Goal: Information Seeking & Learning: Learn about a topic

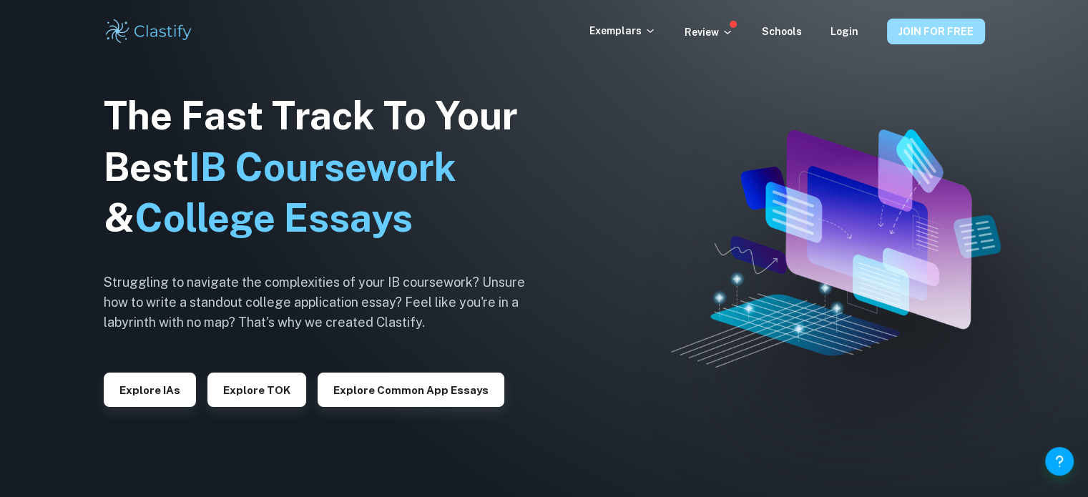
click at [925, 31] on button "JOIN FOR FREE" at bounding box center [936, 32] width 98 height 26
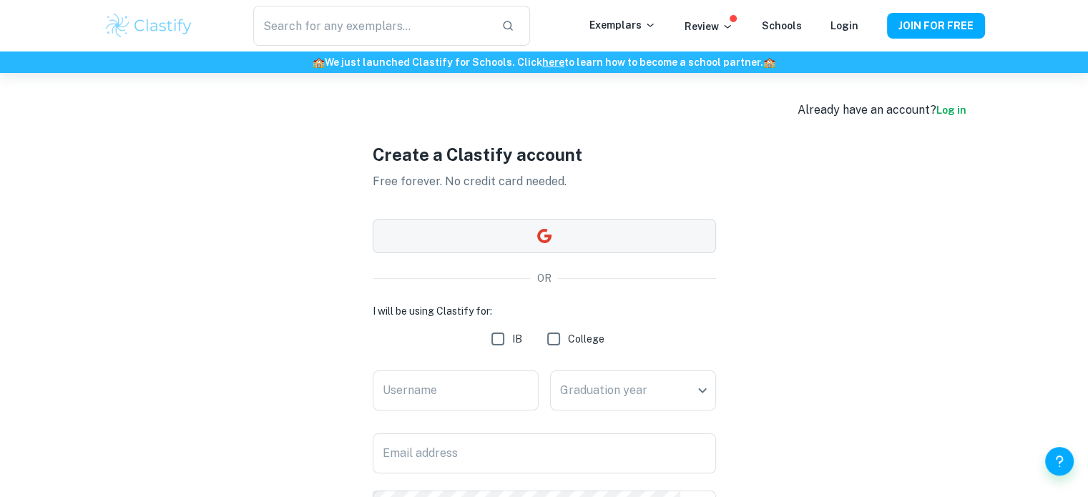
click at [555, 231] on button "button" at bounding box center [544, 236] width 343 height 34
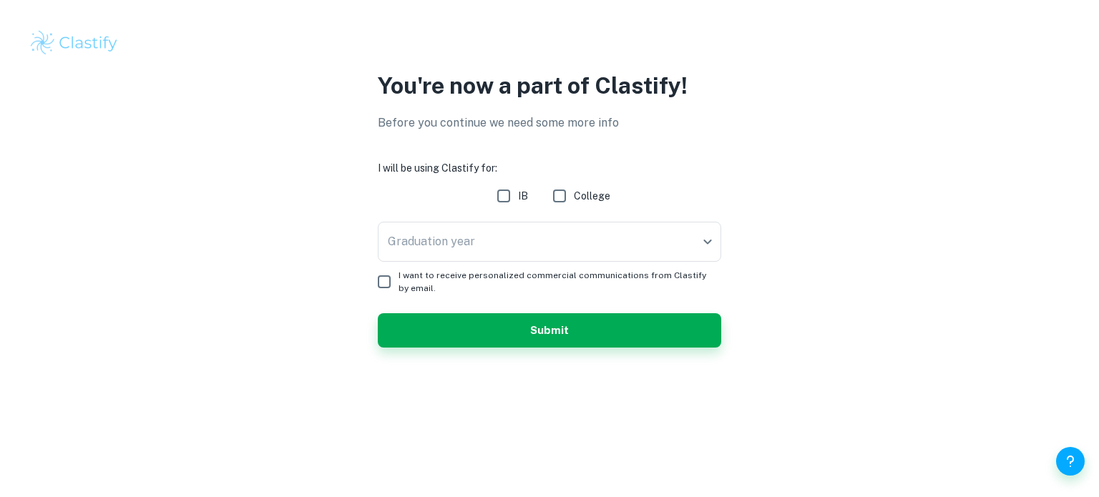
click at [514, 195] on input "IB" at bounding box center [503, 196] width 29 height 29
checkbox input "true"
click at [527, 247] on body "We value your privacy We use cookies to enhance your browsing experience, serve…" at bounding box center [549, 248] width 1099 height 497
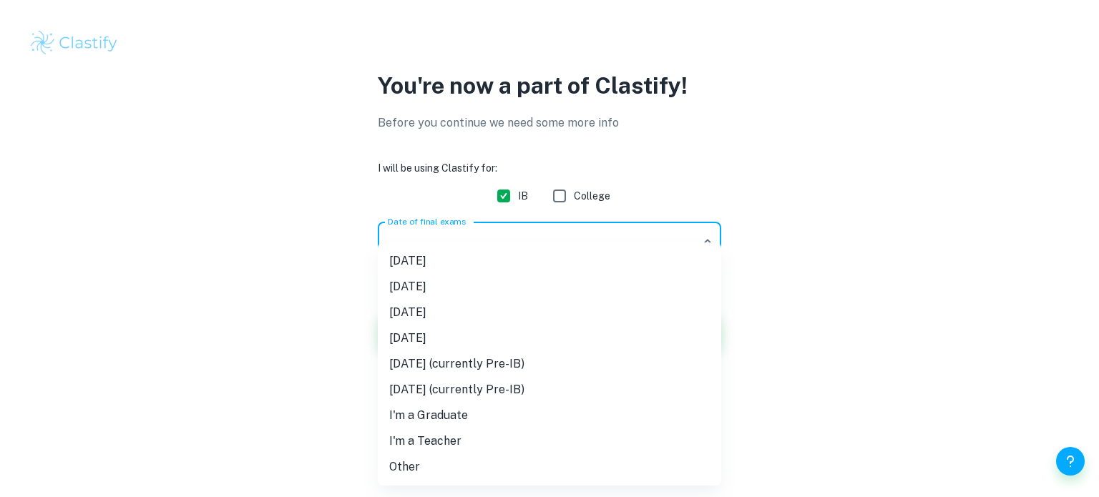
click at [523, 290] on li "November 2025" at bounding box center [549, 287] width 343 height 26
type input "N25"
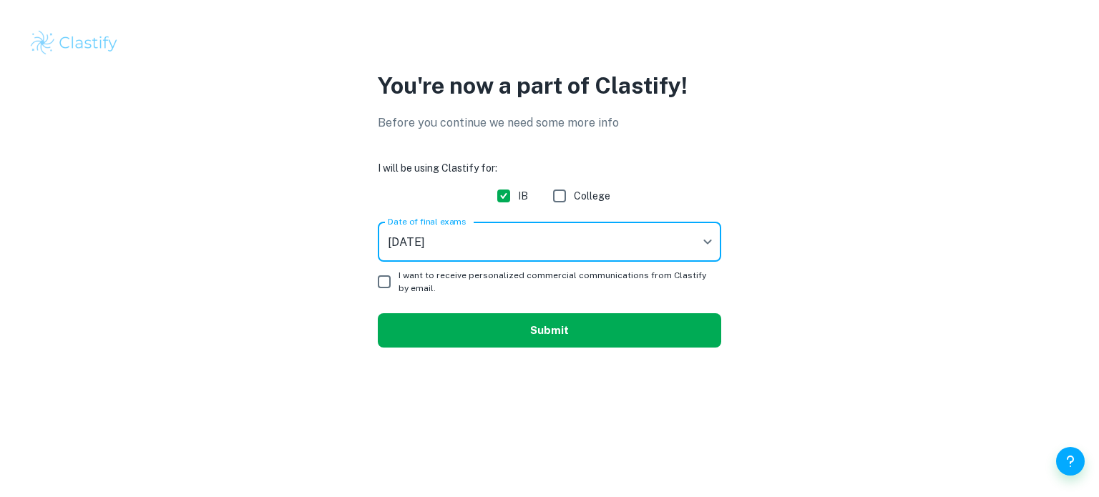
click at [554, 328] on button "Submit" at bounding box center [549, 330] width 343 height 34
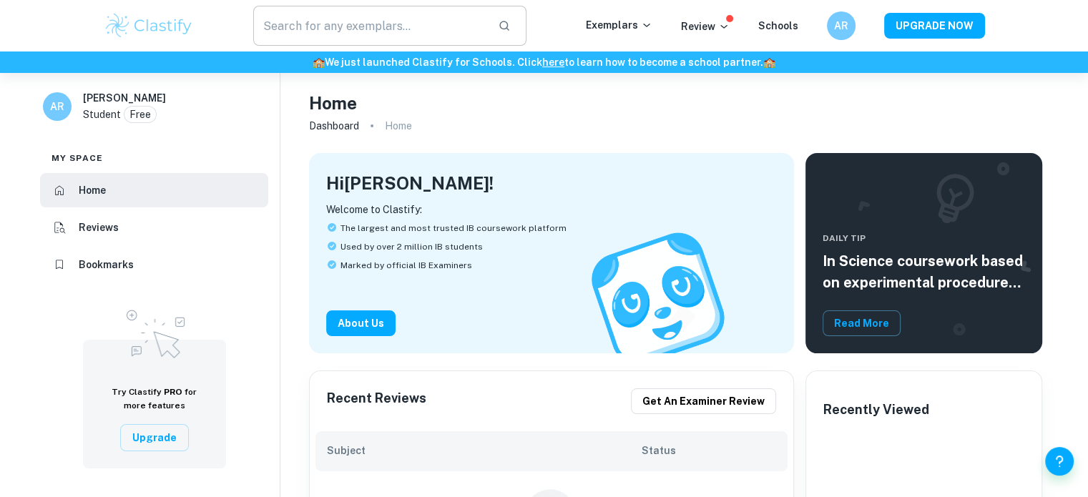
click at [318, 39] on input "text" at bounding box center [370, 26] width 234 height 40
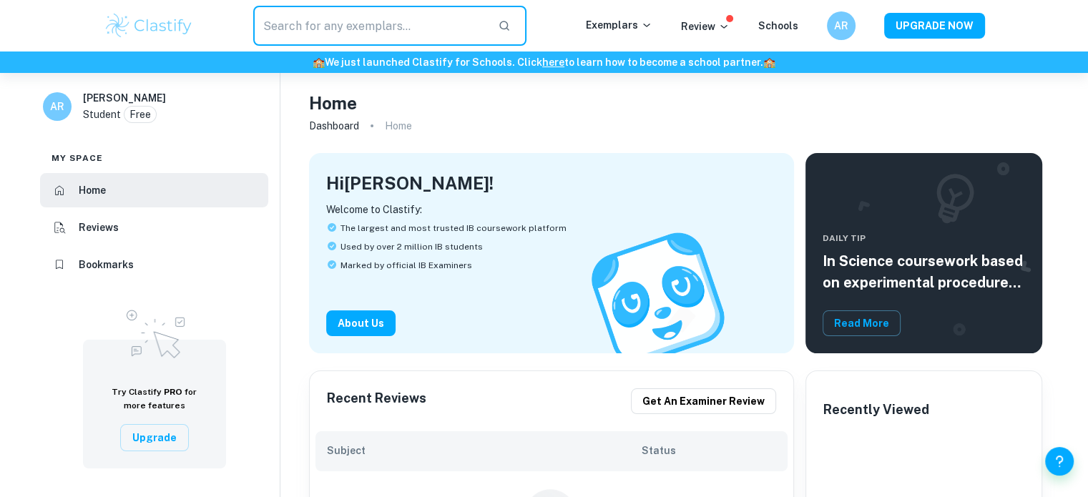
click at [126, 32] on img at bounding box center [149, 25] width 91 height 29
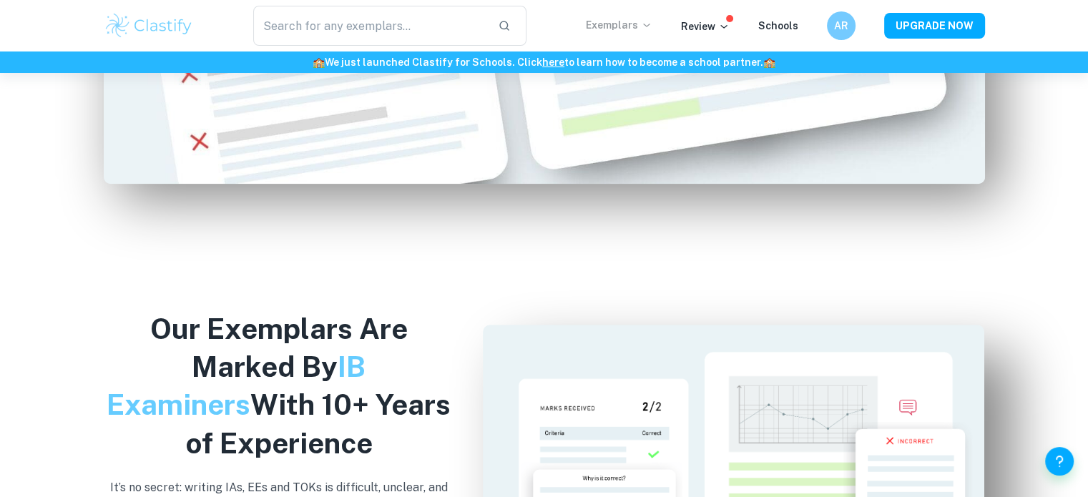
click at [635, 28] on p "Exemplars" at bounding box center [619, 25] width 67 height 16
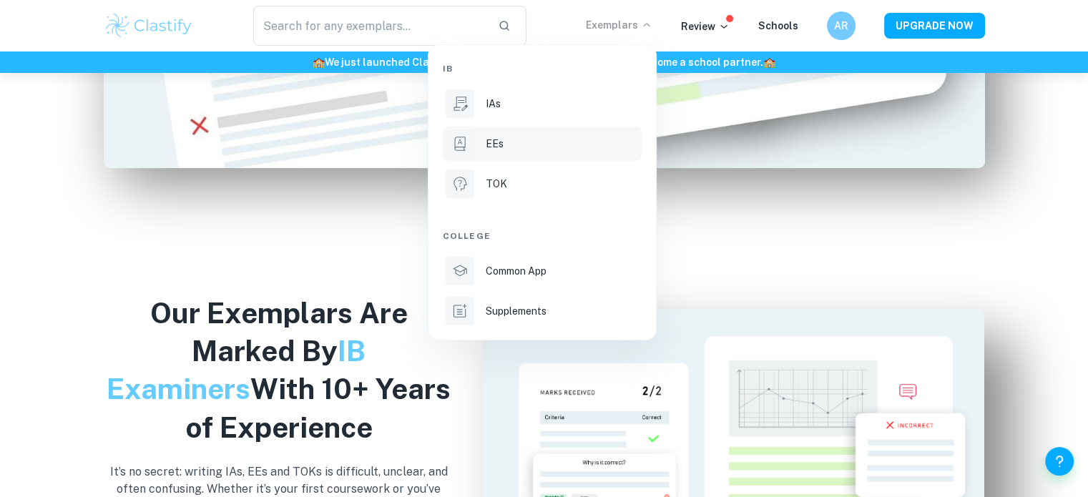
scroll to position [1183, 0]
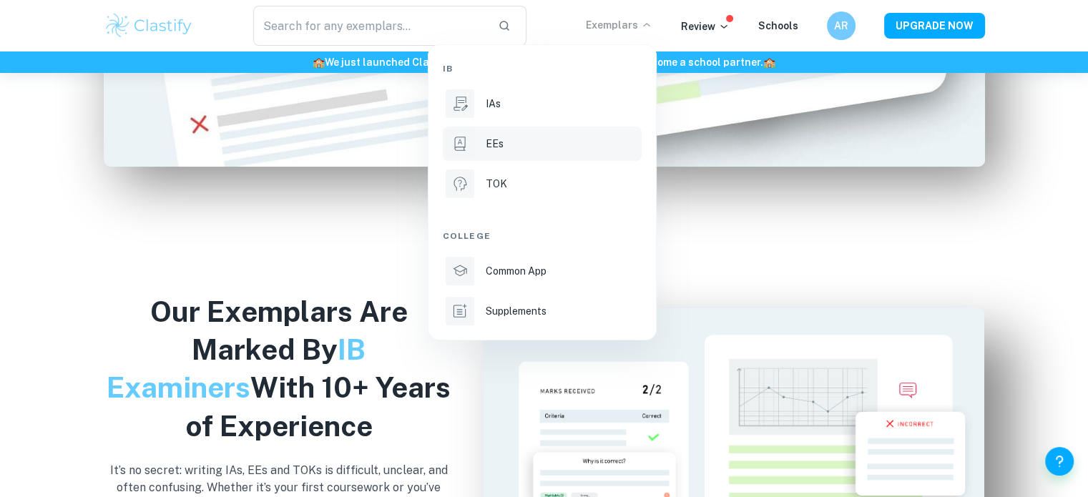
click at [489, 142] on p "EEs" at bounding box center [495, 144] width 18 height 16
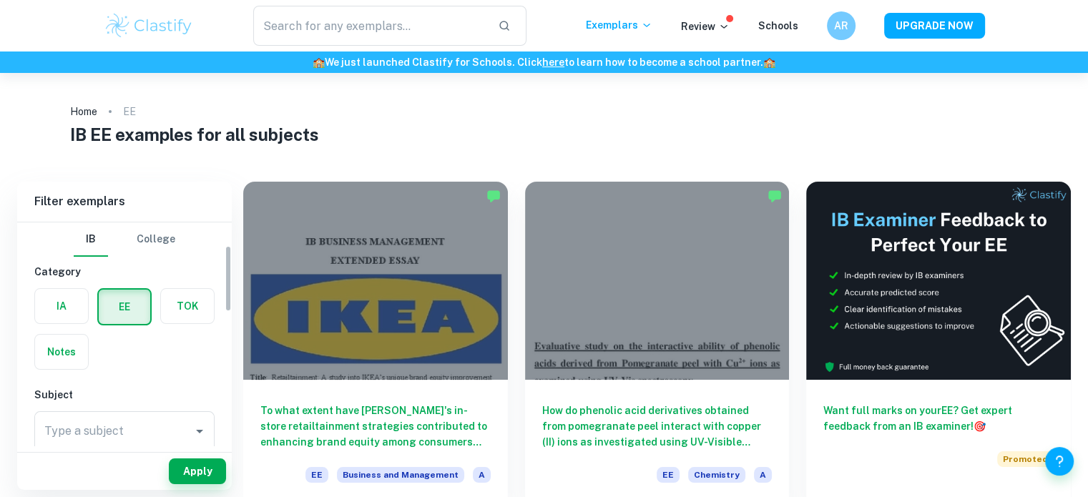
scroll to position [92, 0]
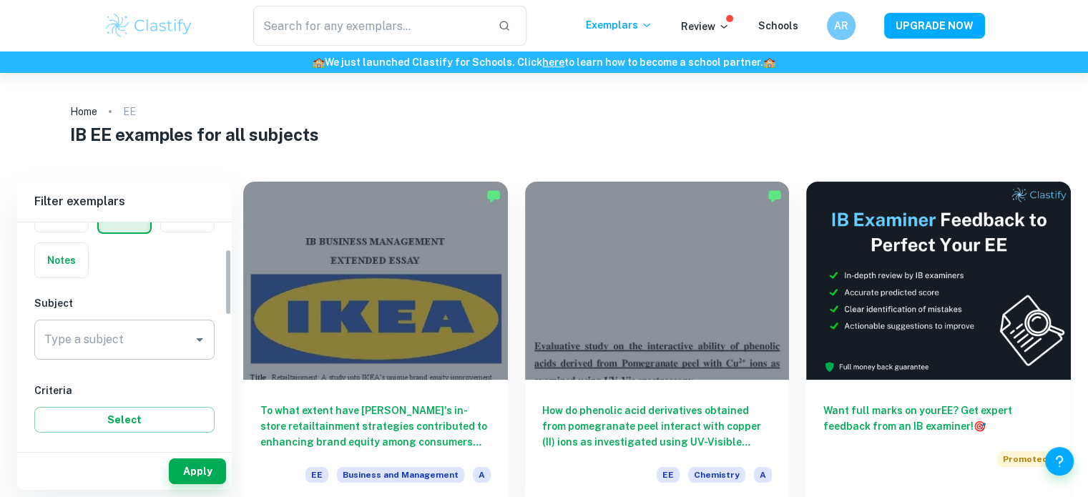
click at [129, 337] on input "Type a subject" at bounding box center [114, 339] width 146 height 27
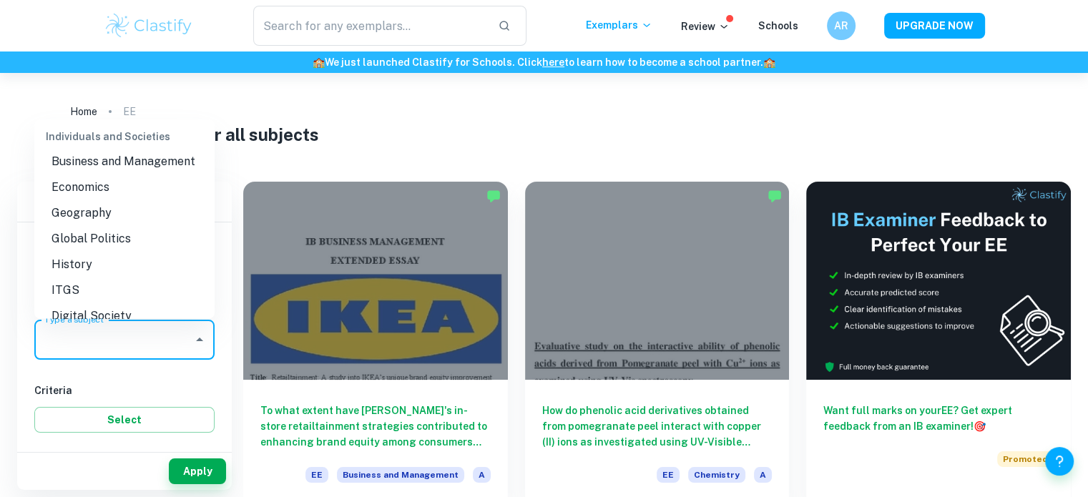
scroll to position [1288, 0]
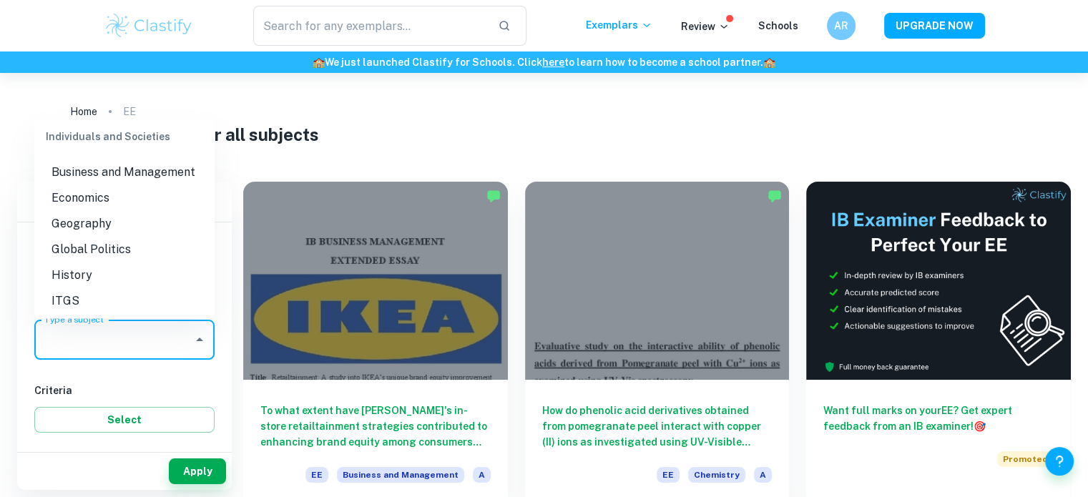
click at [92, 182] on li "Business and Management" at bounding box center [124, 173] width 180 height 26
type input "Business and Management"
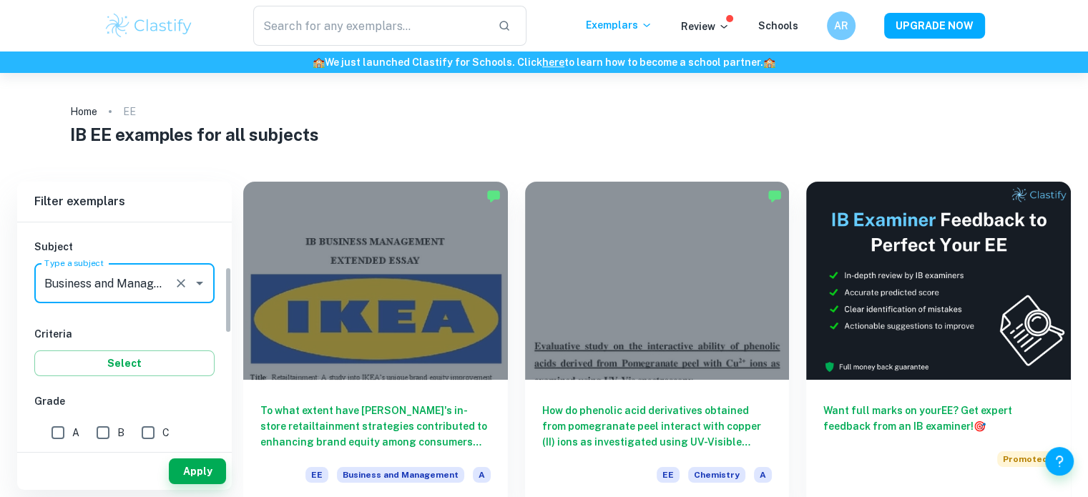
scroll to position [150, 0]
click at [72, 426] on input "A" at bounding box center [58, 430] width 29 height 29
checkbox input "true"
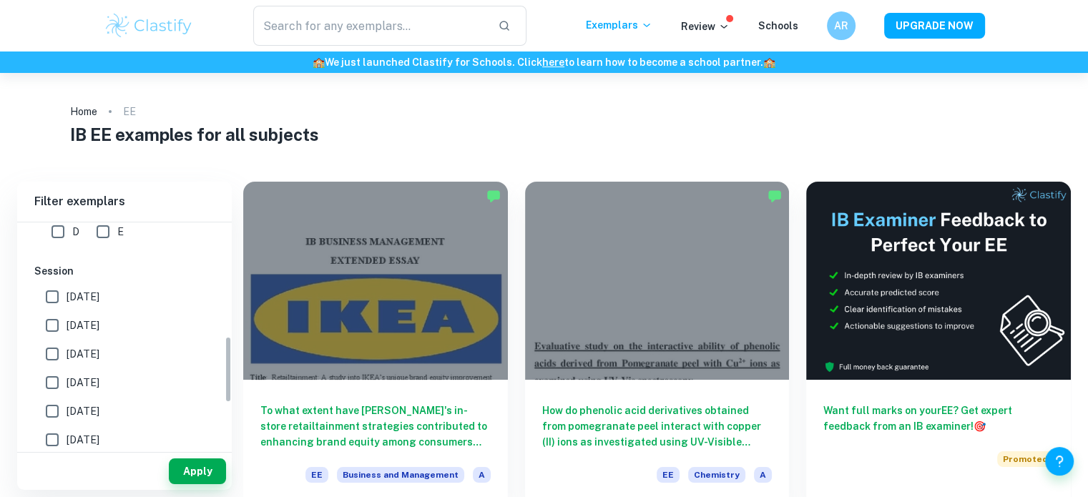
scroll to position [383, 0]
click at [187, 461] on button "Apply" at bounding box center [197, 472] width 57 height 26
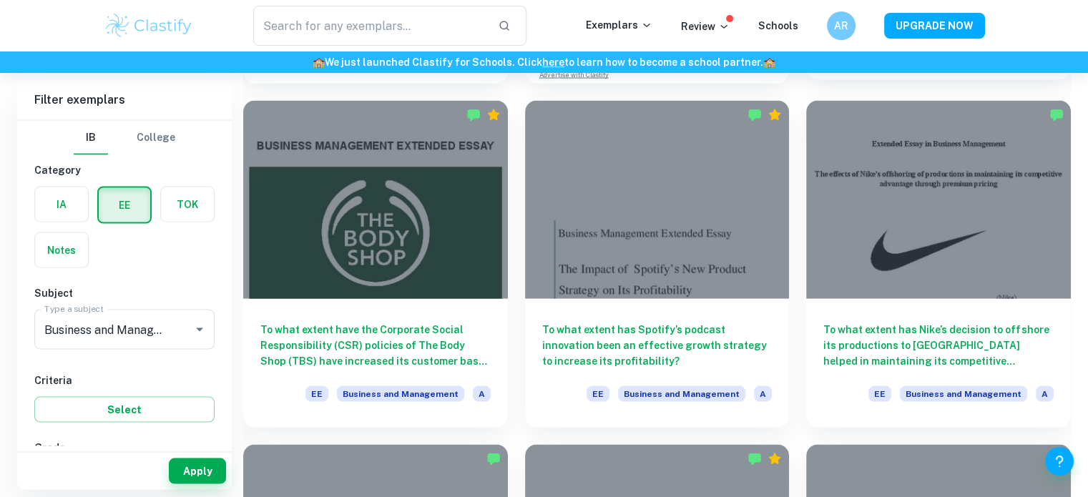
scroll to position [2836, 0]
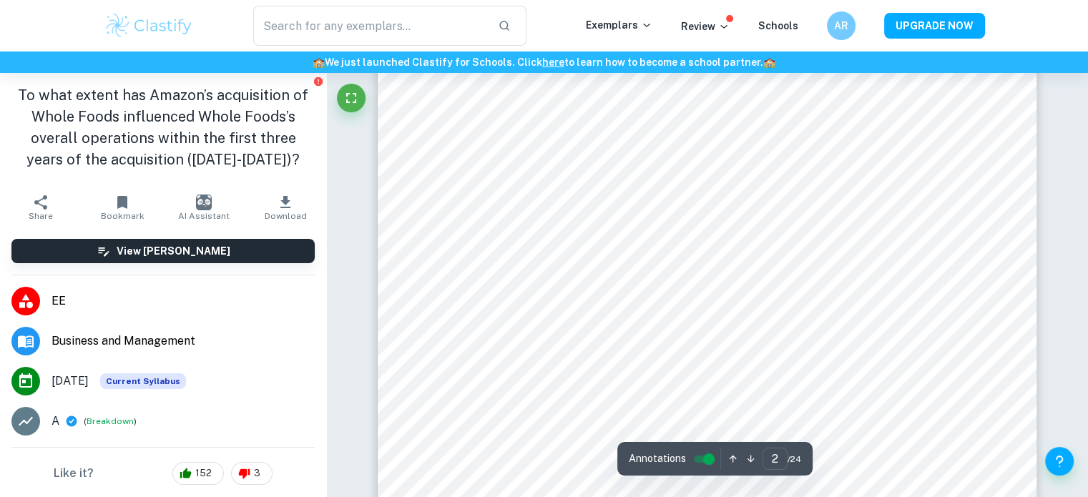
scroll to position [1161, 0]
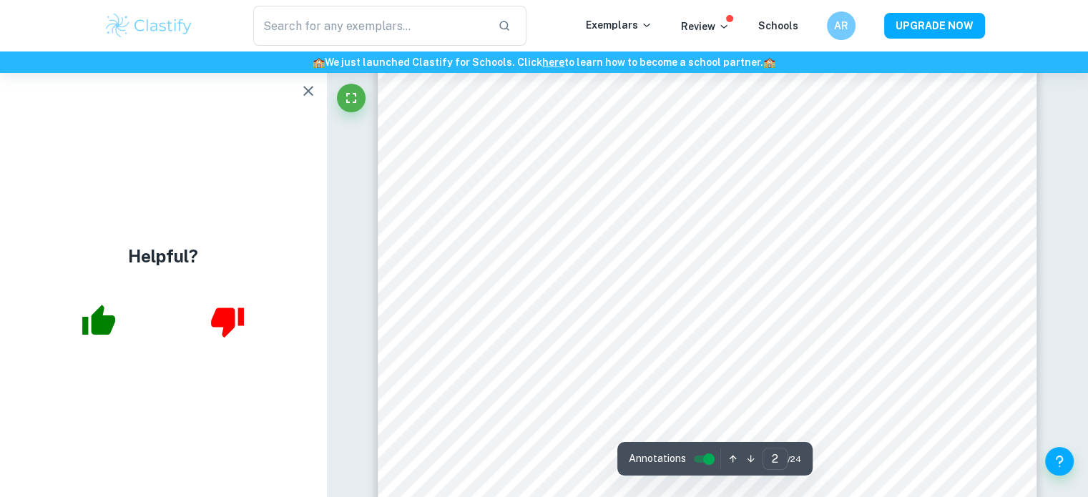
click at [306, 91] on icon "button" at bounding box center [308, 90] width 17 height 17
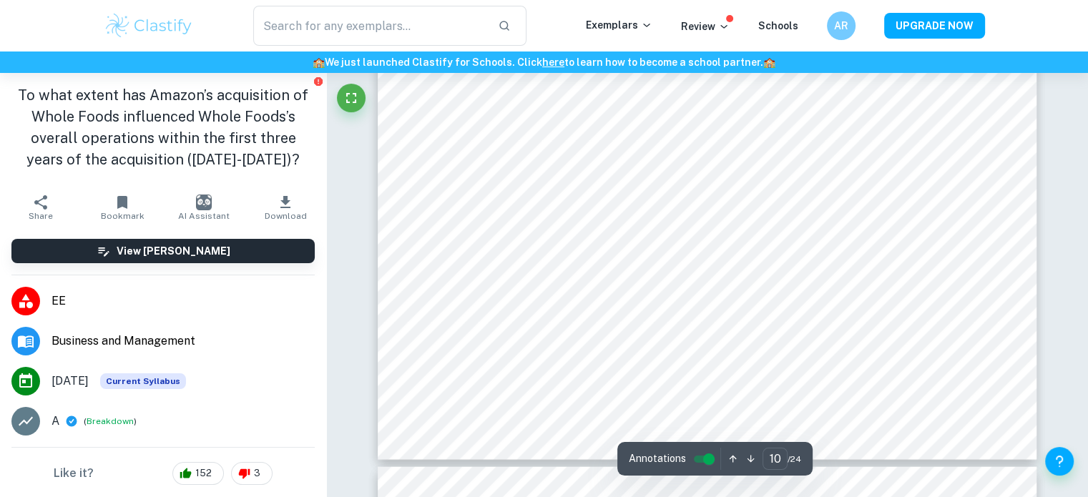
scroll to position [8534, 0]
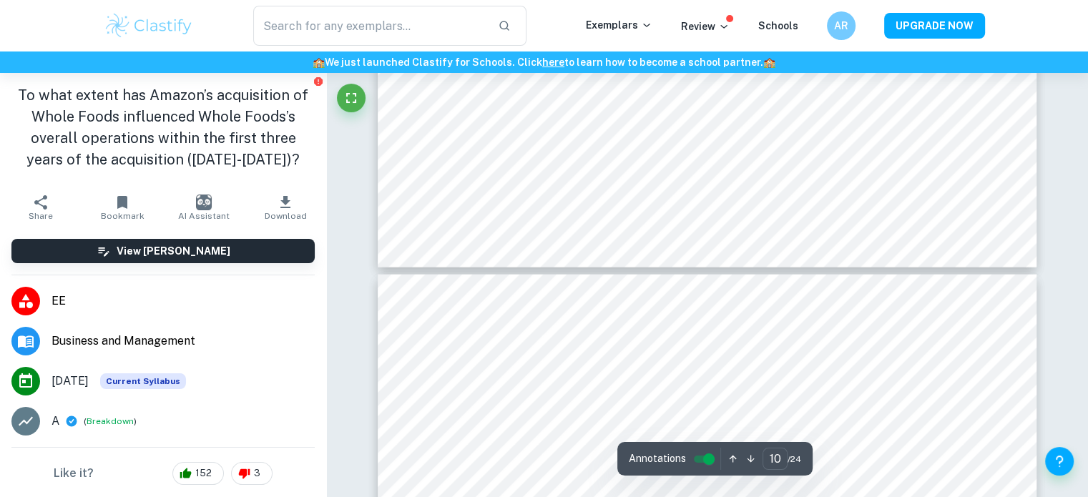
type input "11"
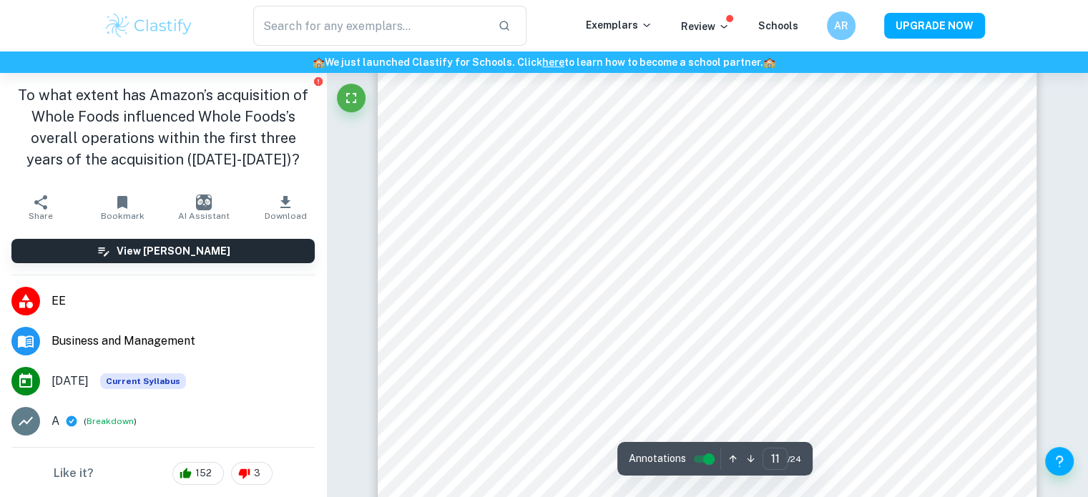
scroll to position [8987, 0]
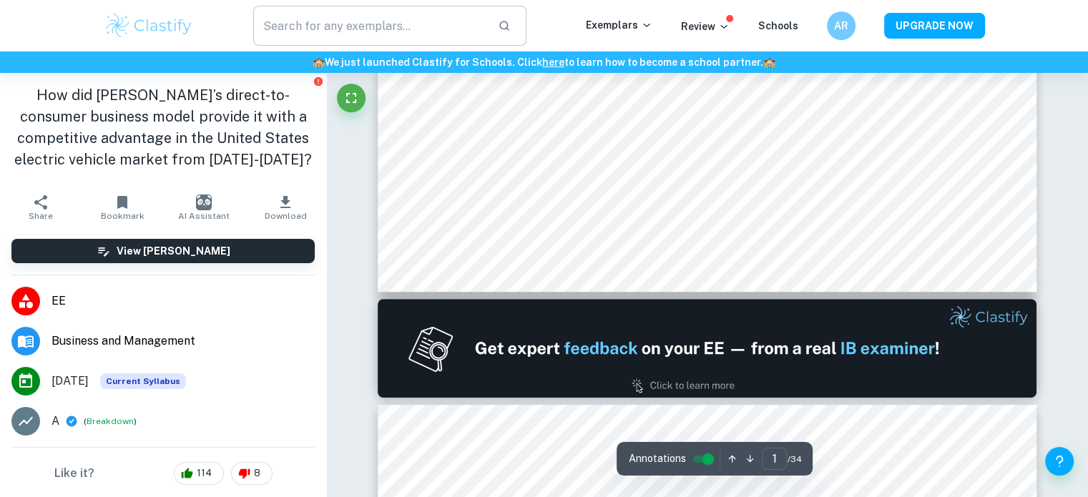
type input "2"
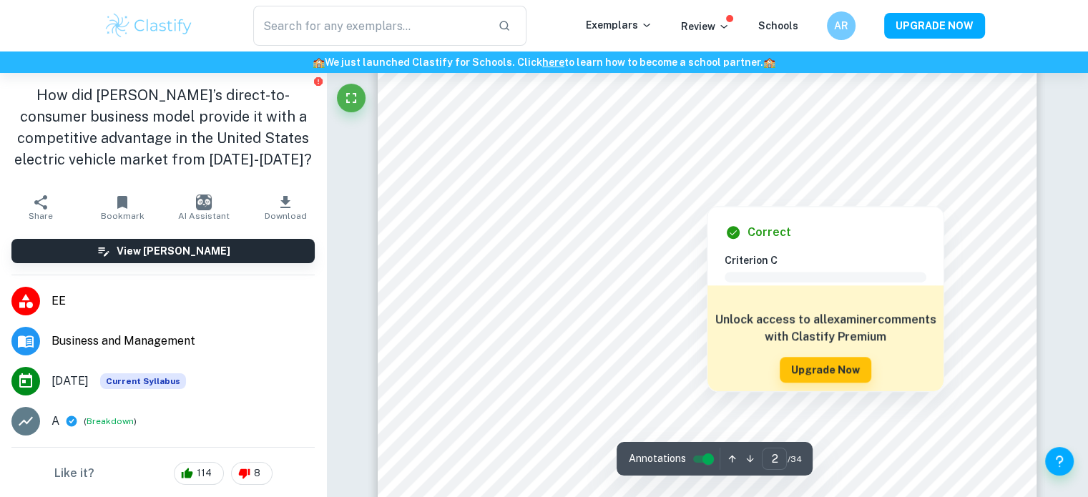
scroll to position [1257, 0]
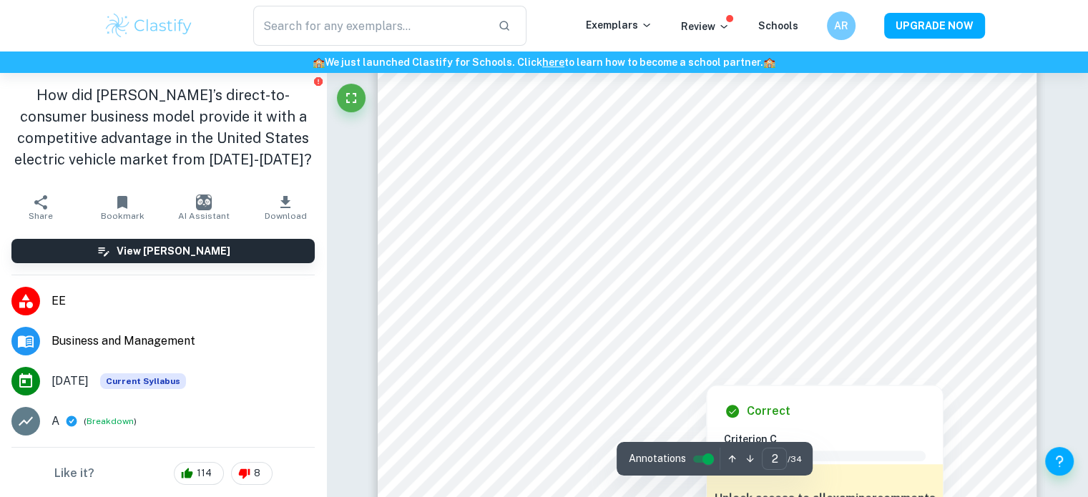
click at [494, 373] on div at bounding box center [706, 373] width 503 height 14
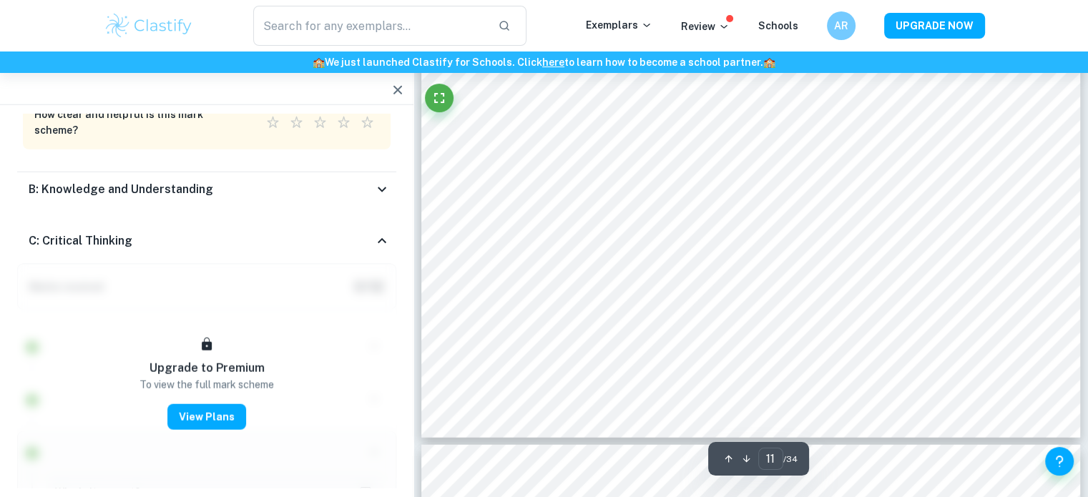
scroll to position [9315, 0]
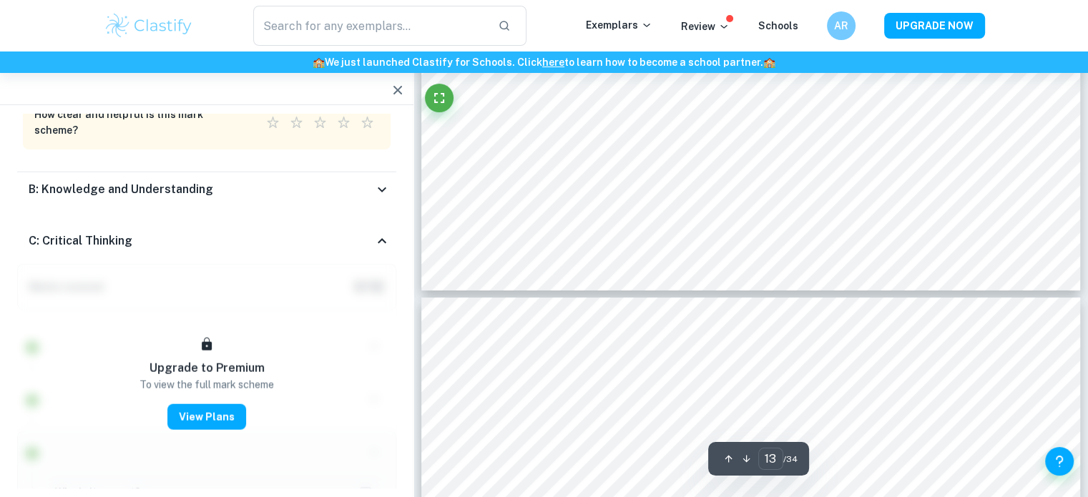
type input "14"
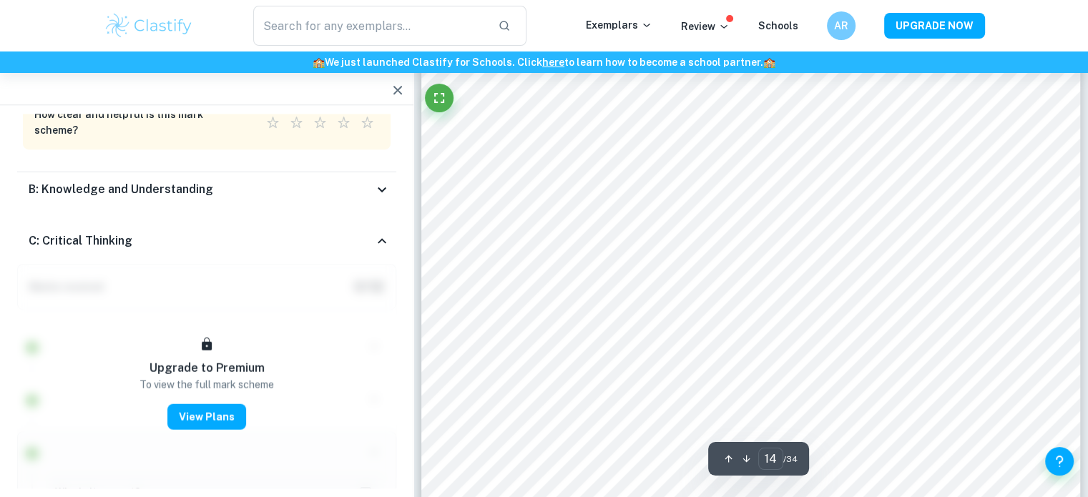
scroll to position [11697, 0]
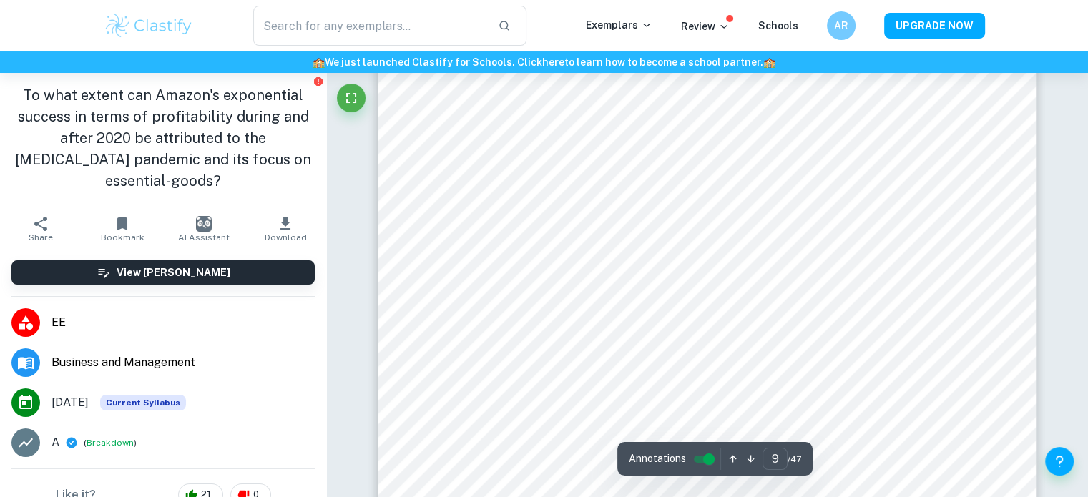
scroll to position [7357, 0]
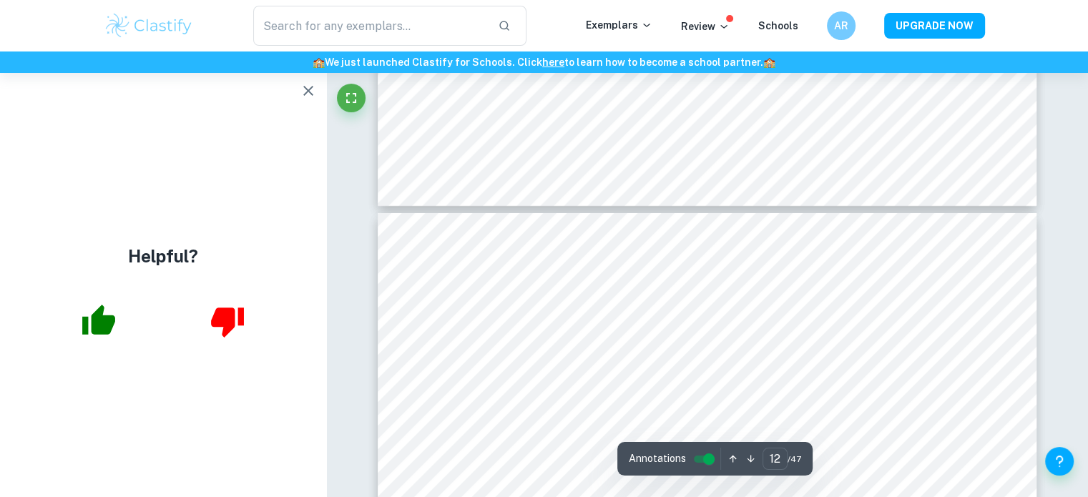
type input "13"
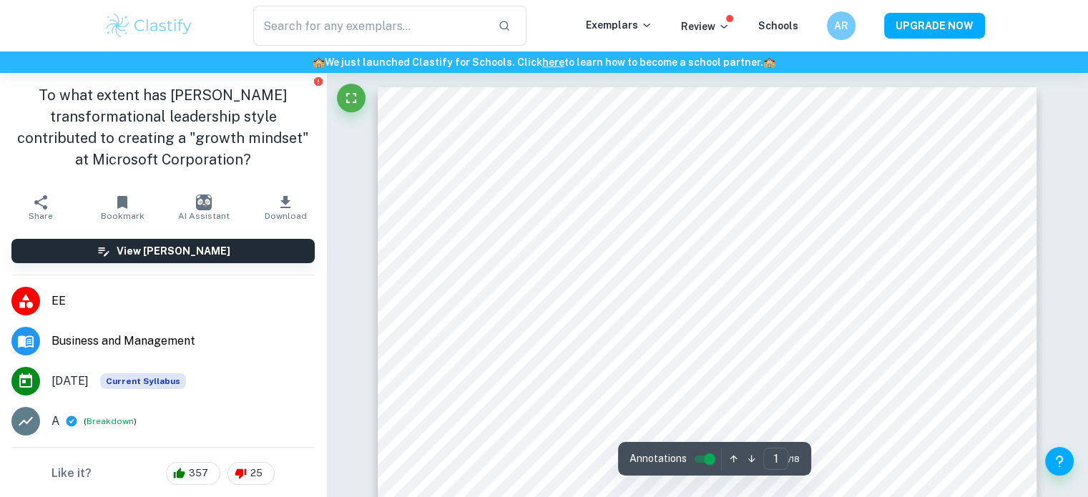
scroll to position [727, 0]
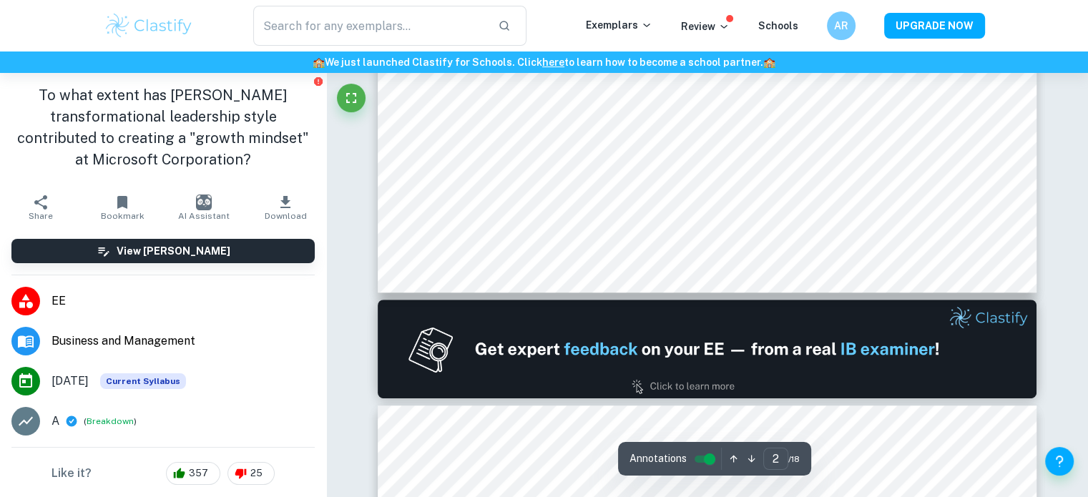
type input "2"
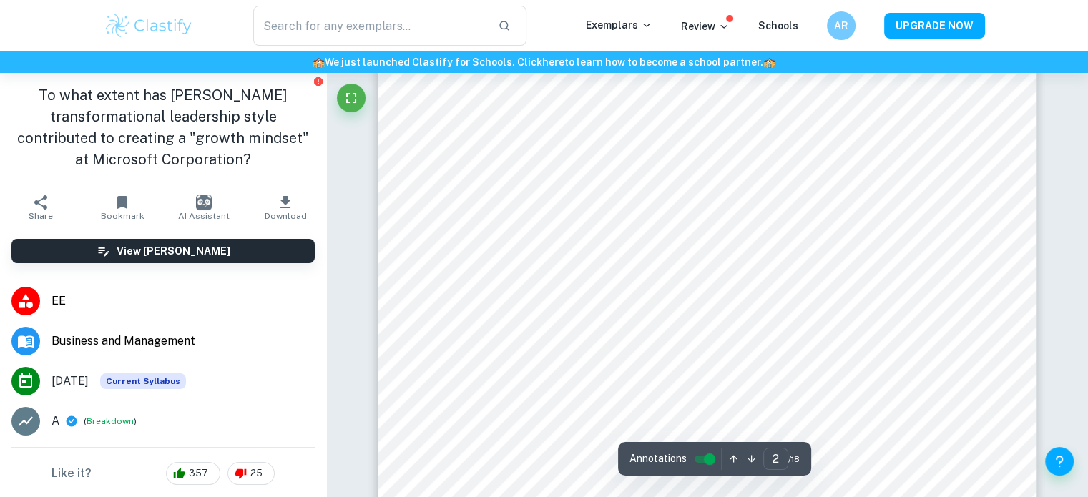
scroll to position [1103, 0]
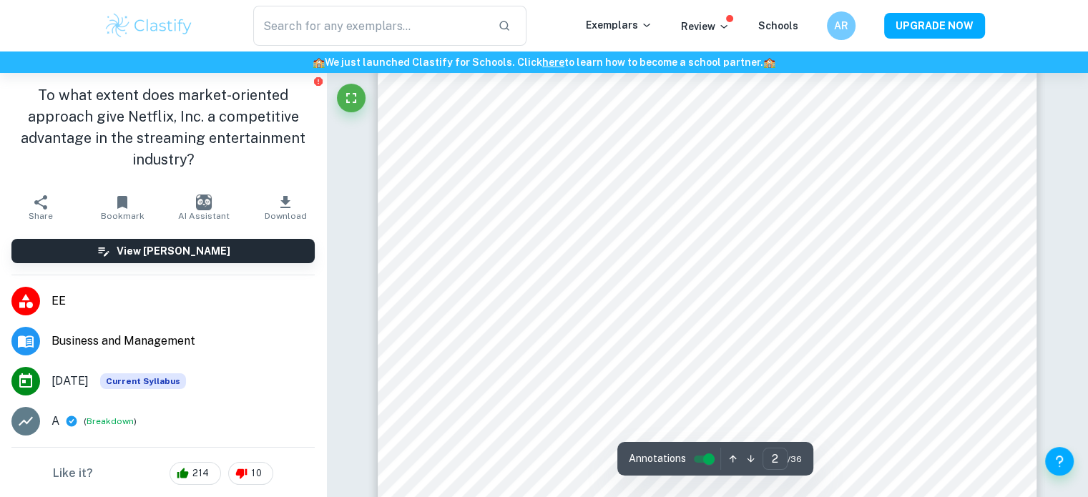
scroll to position [1276, 0]
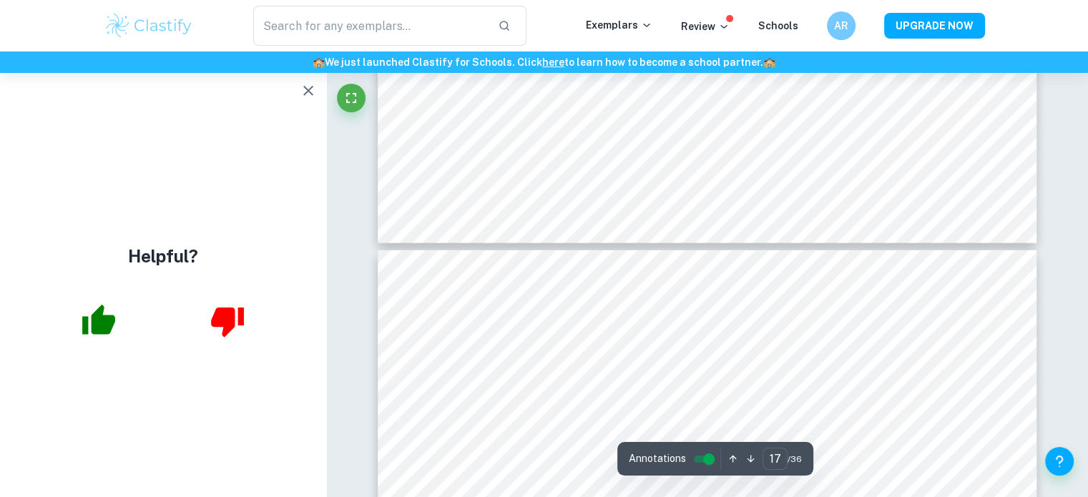
type input "18"
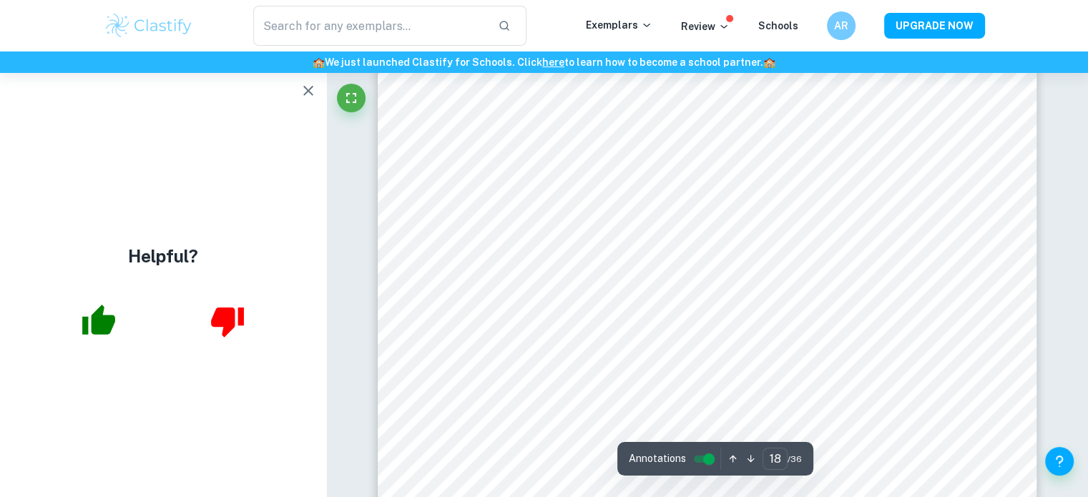
scroll to position [15327, 0]
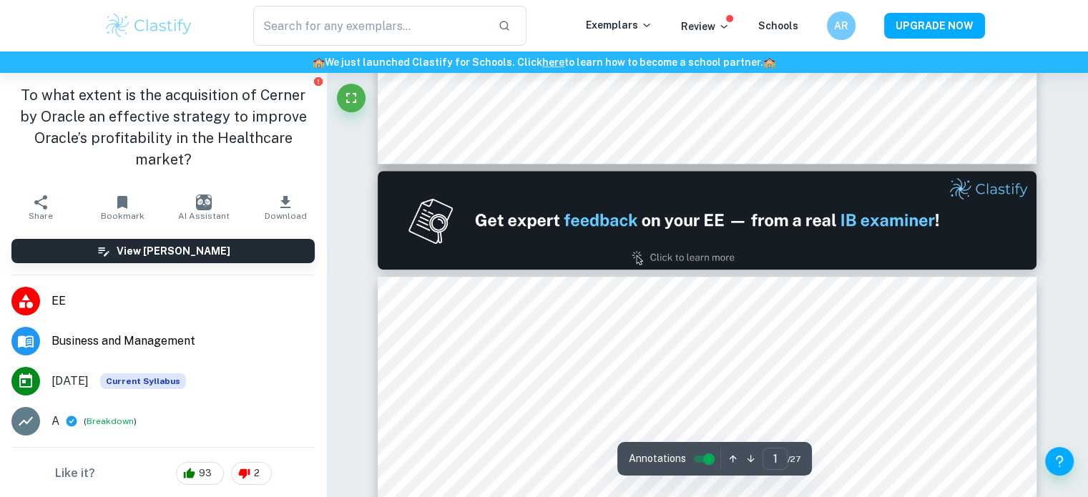
type input "2"
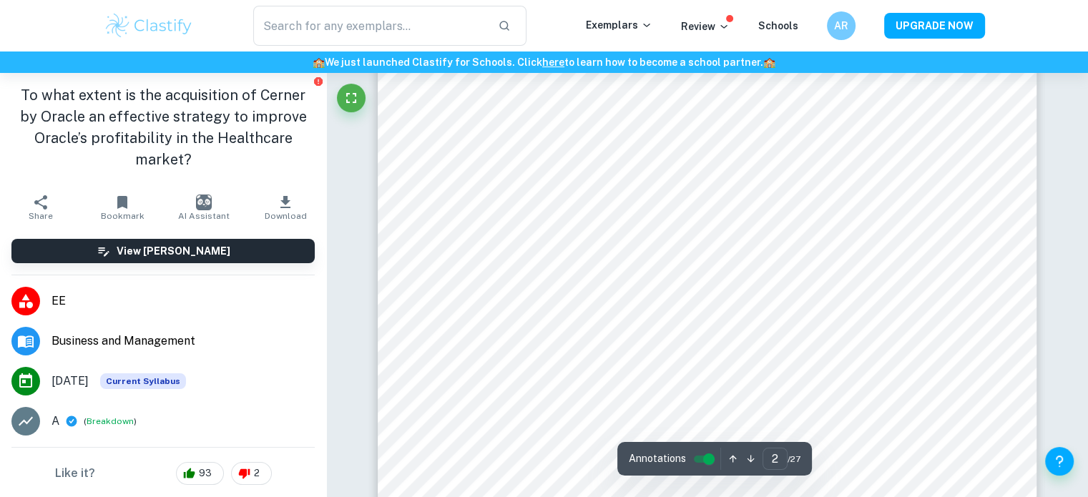
scroll to position [1133, 0]
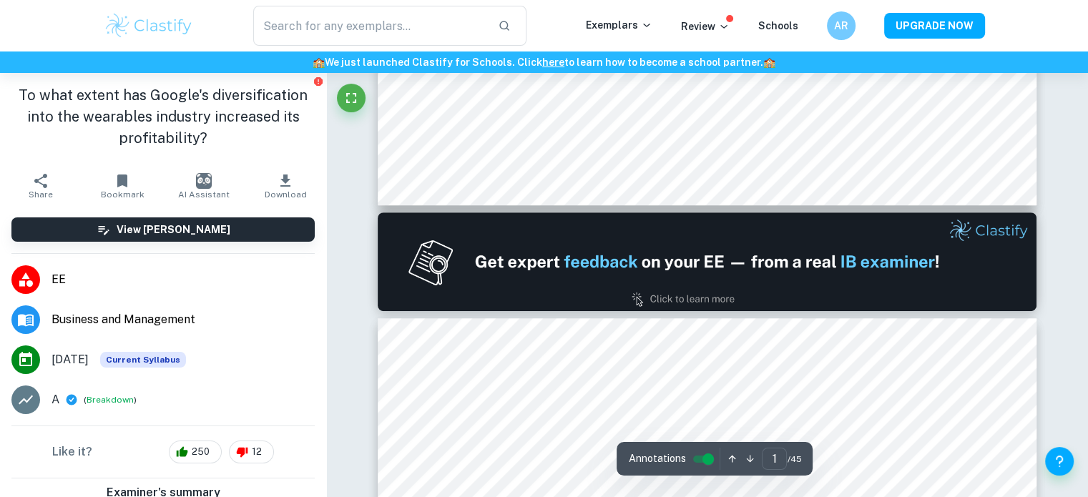
type input "2"
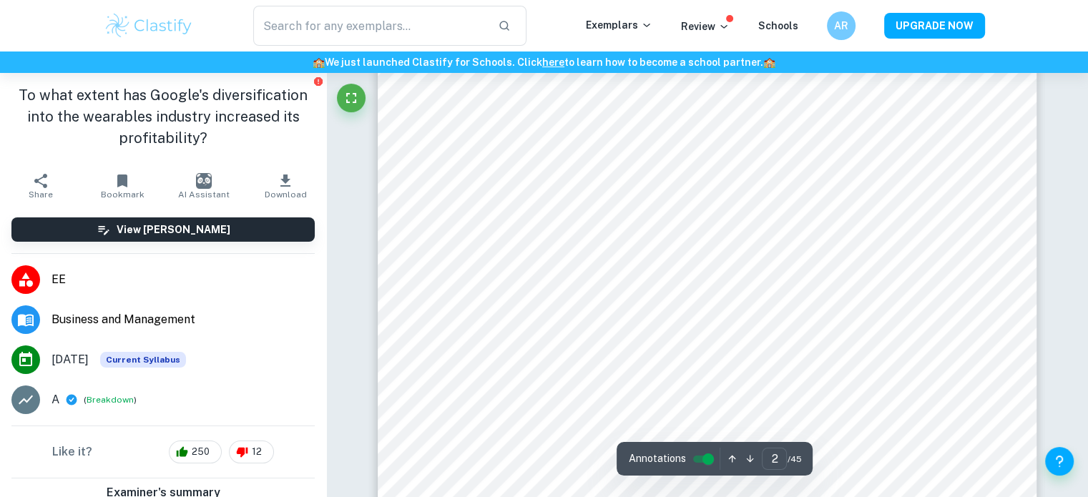
scroll to position [1190, 0]
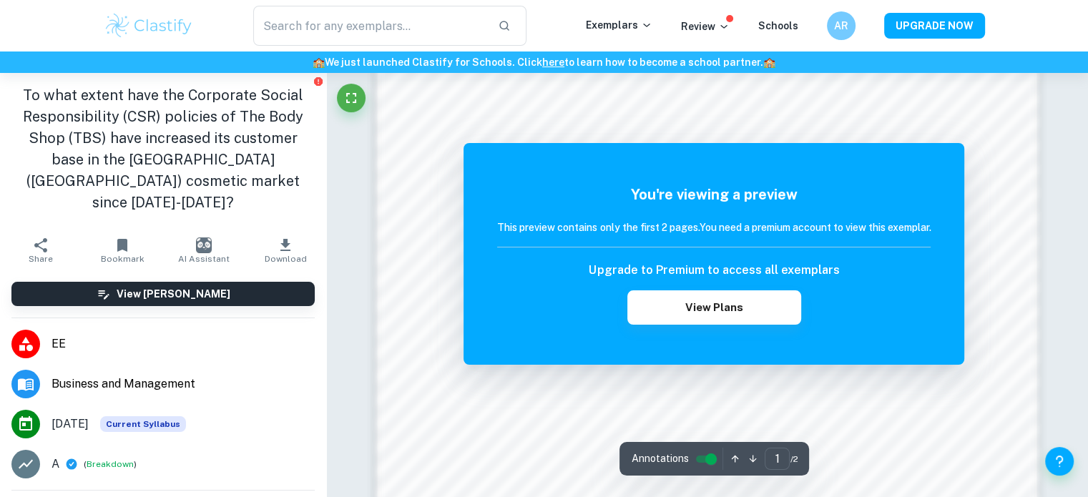
scroll to position [906, 0]
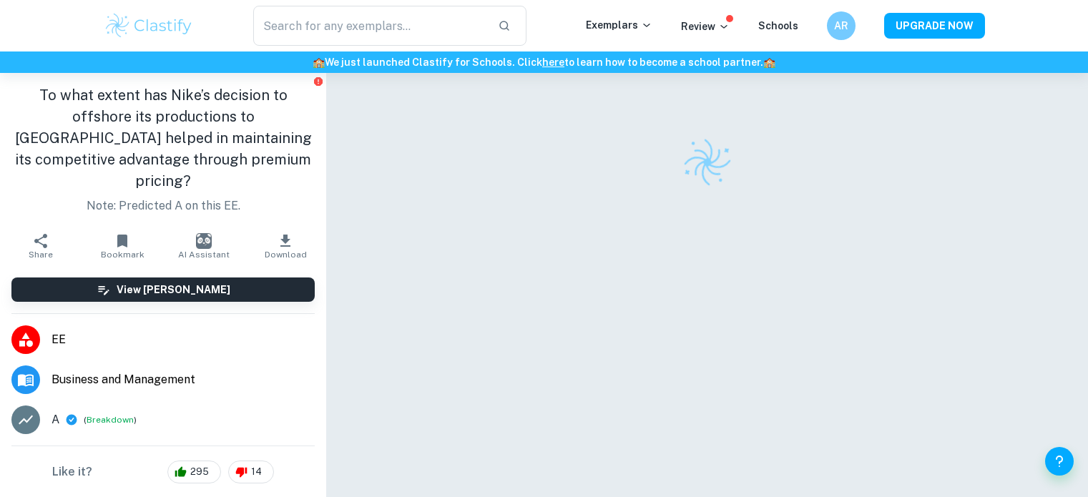
scroll to position [4, 0]
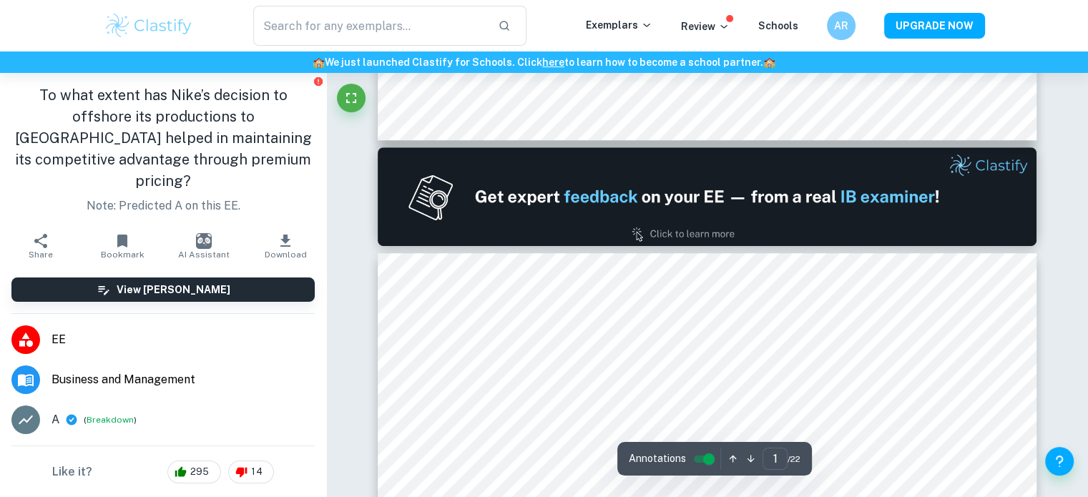
type input "2"
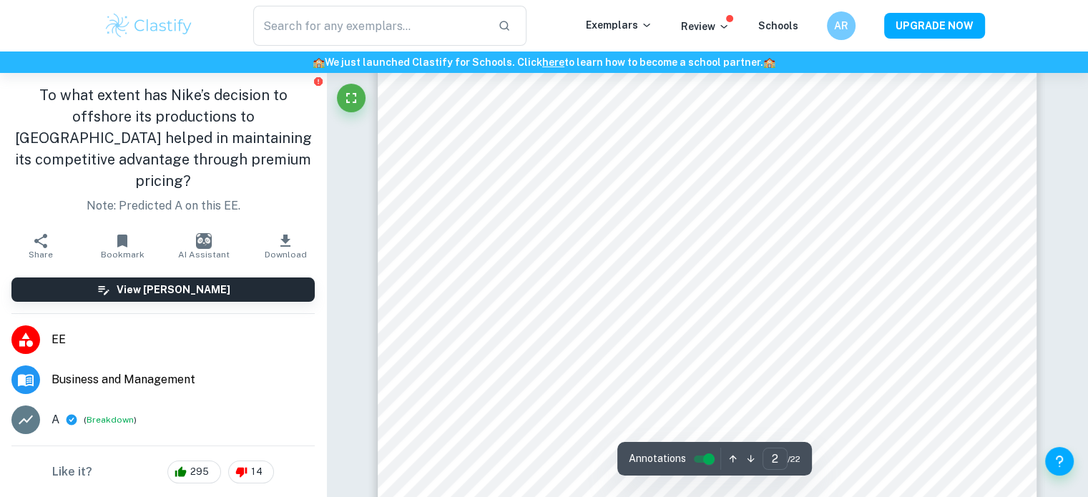
scroll to position [1146, 0]
